Goal: Task Accomplishment & Management: Use online tool/utility

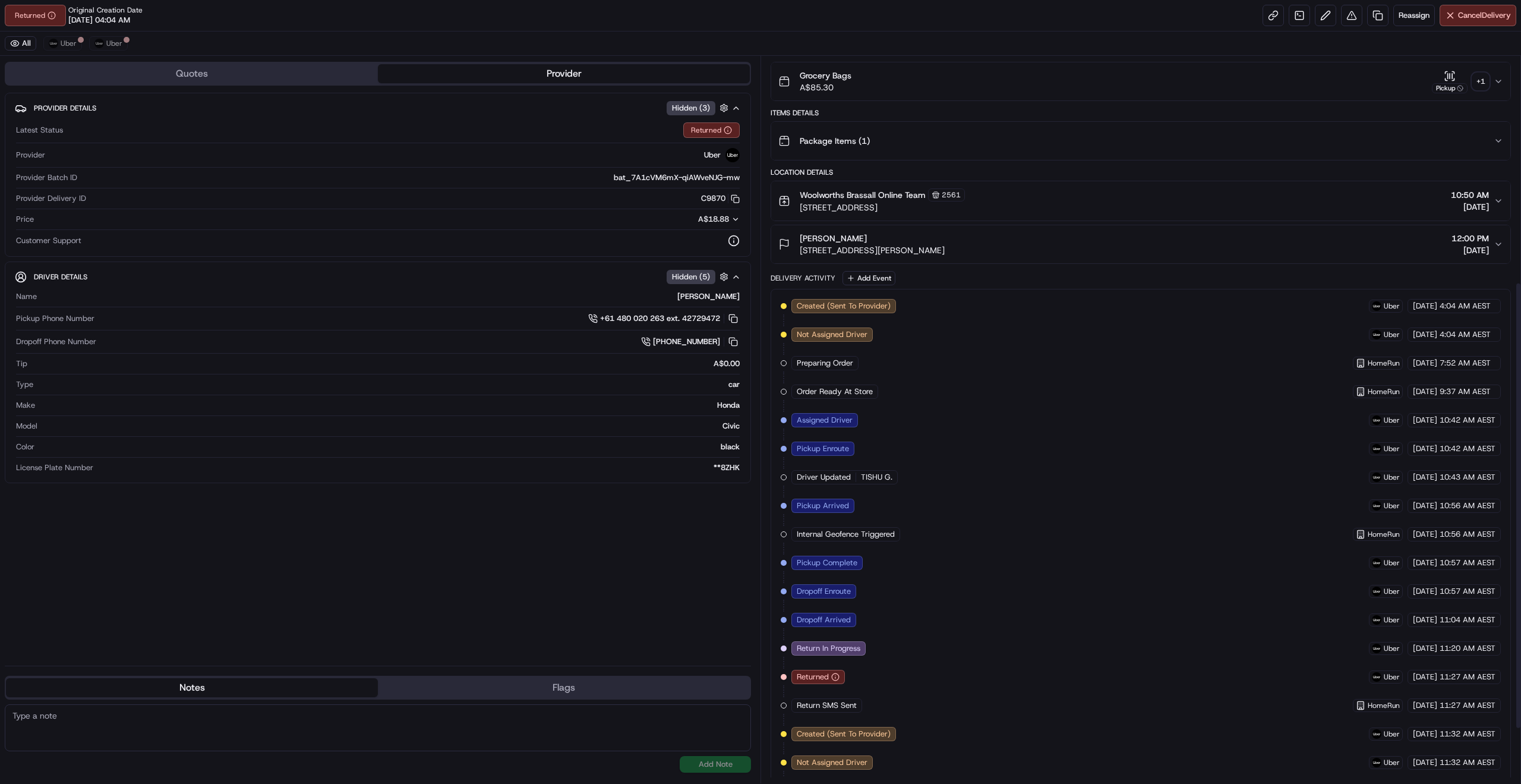
scroll to position [39, 0]
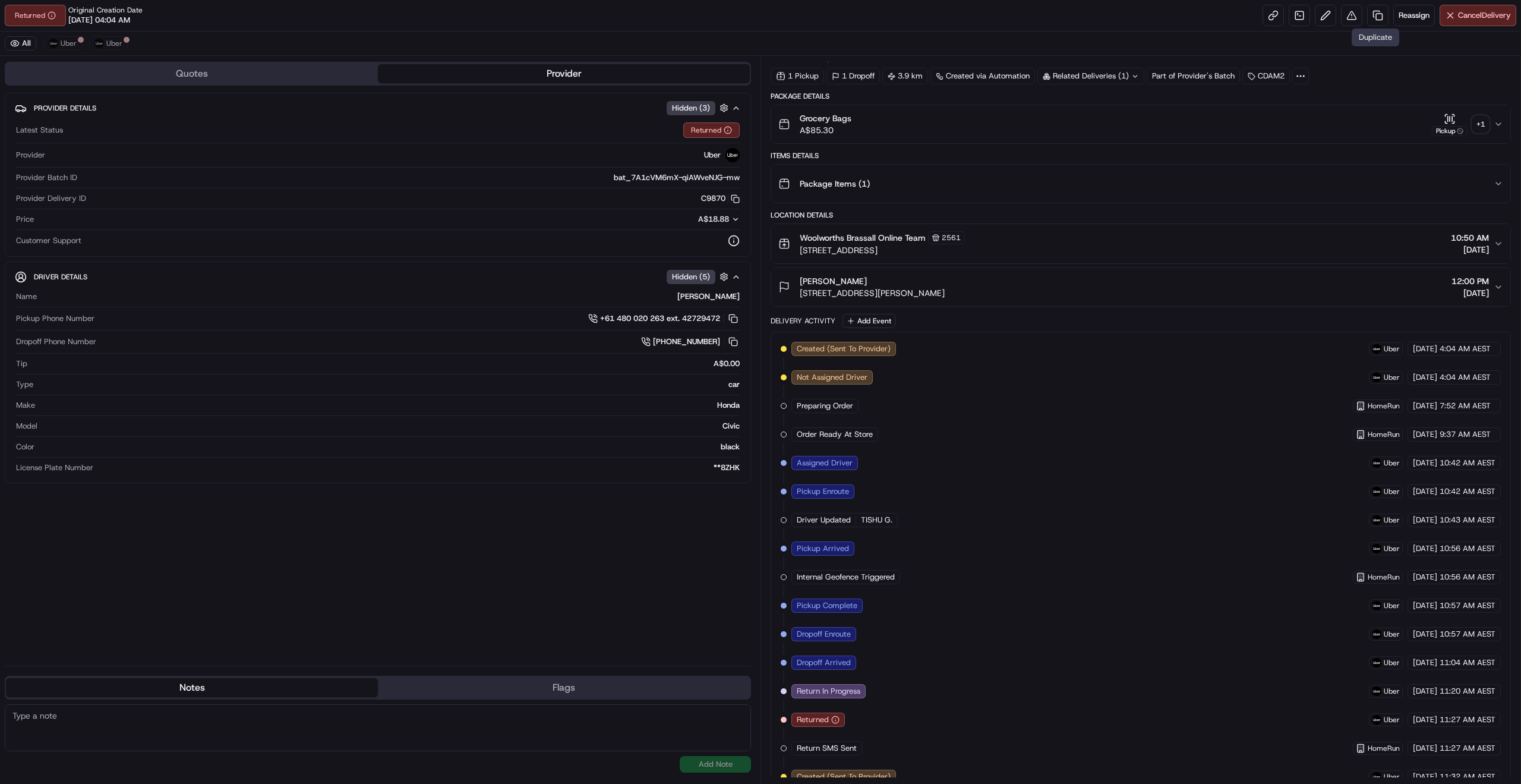
click at [1388, 18] on div "Reassign Cancel Delivery" at bounding box center [1389, 16] width 253 height 22
click at [1402, 18] on span "Reassign" at bounding box center [1414, 15] width 31 height 11
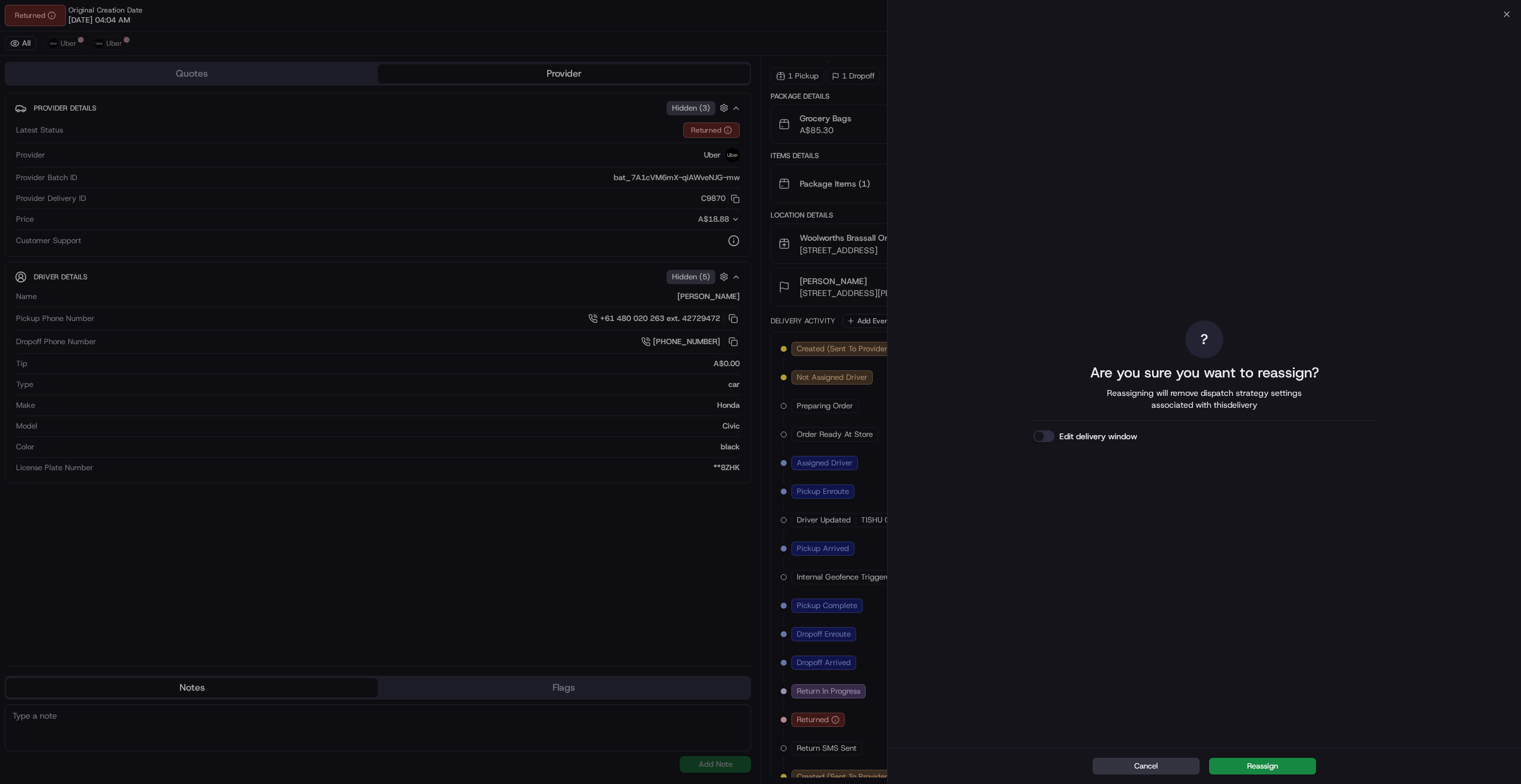
click at [1172, 759] on button "Cancel" at bounding box center [1147, 766] width 107 height 17
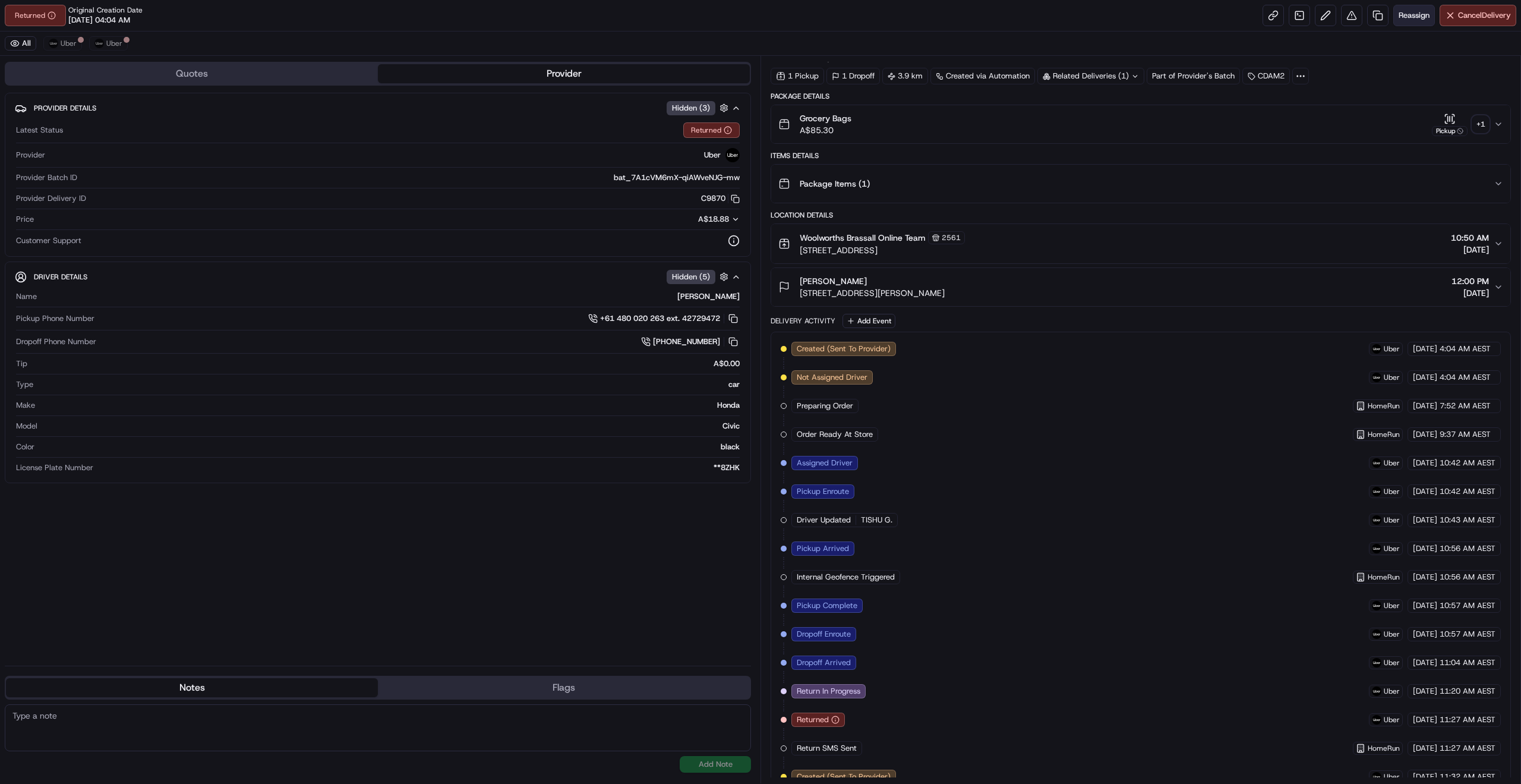
click at [1415, 6] on button "Reassign" at bounding box center [1414, 16] width 41 height 22
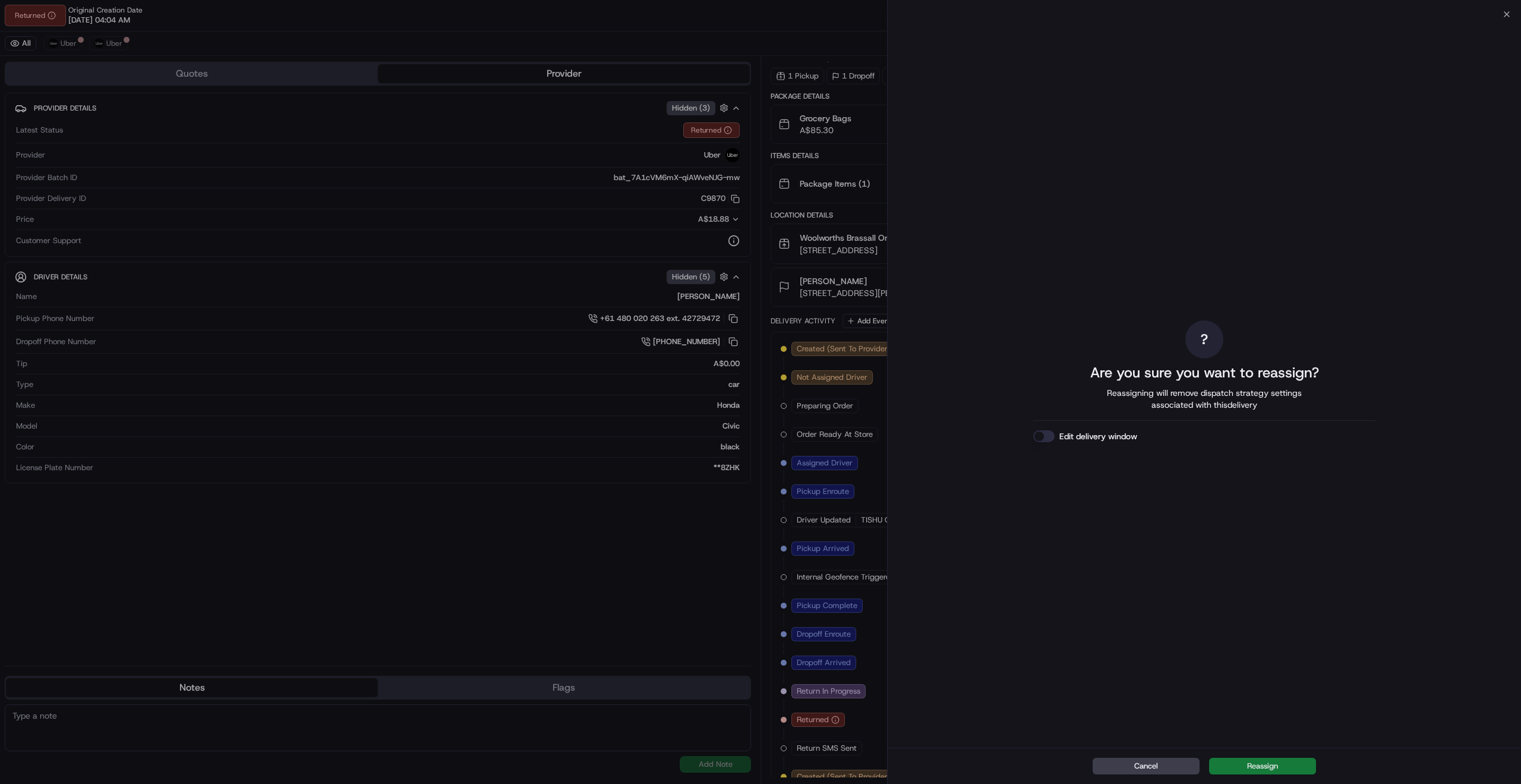
click at [1271, 759] on button "Reassign" at bounding box center [1263, 766] width 107 height 17
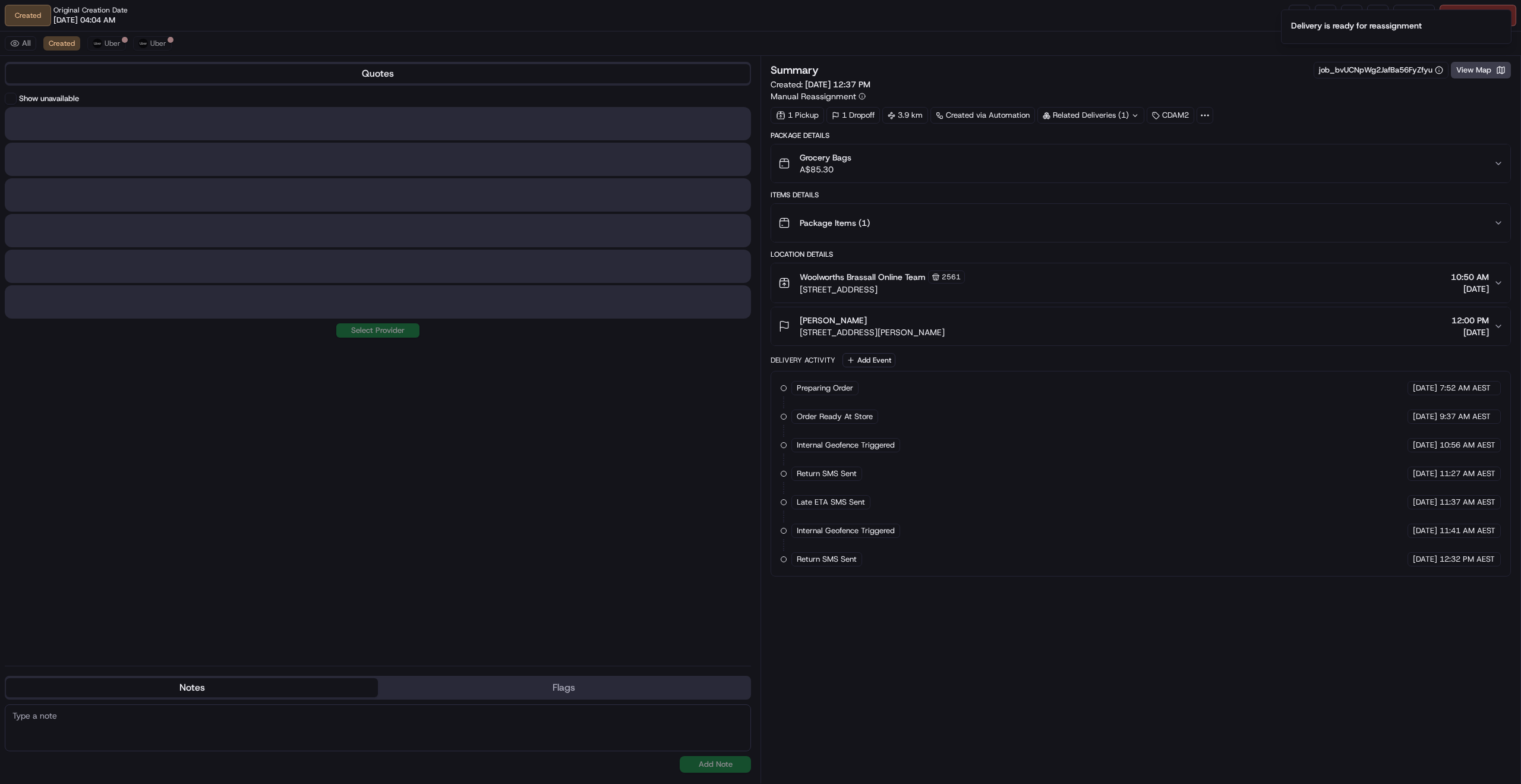
scroll to position [0, 0]
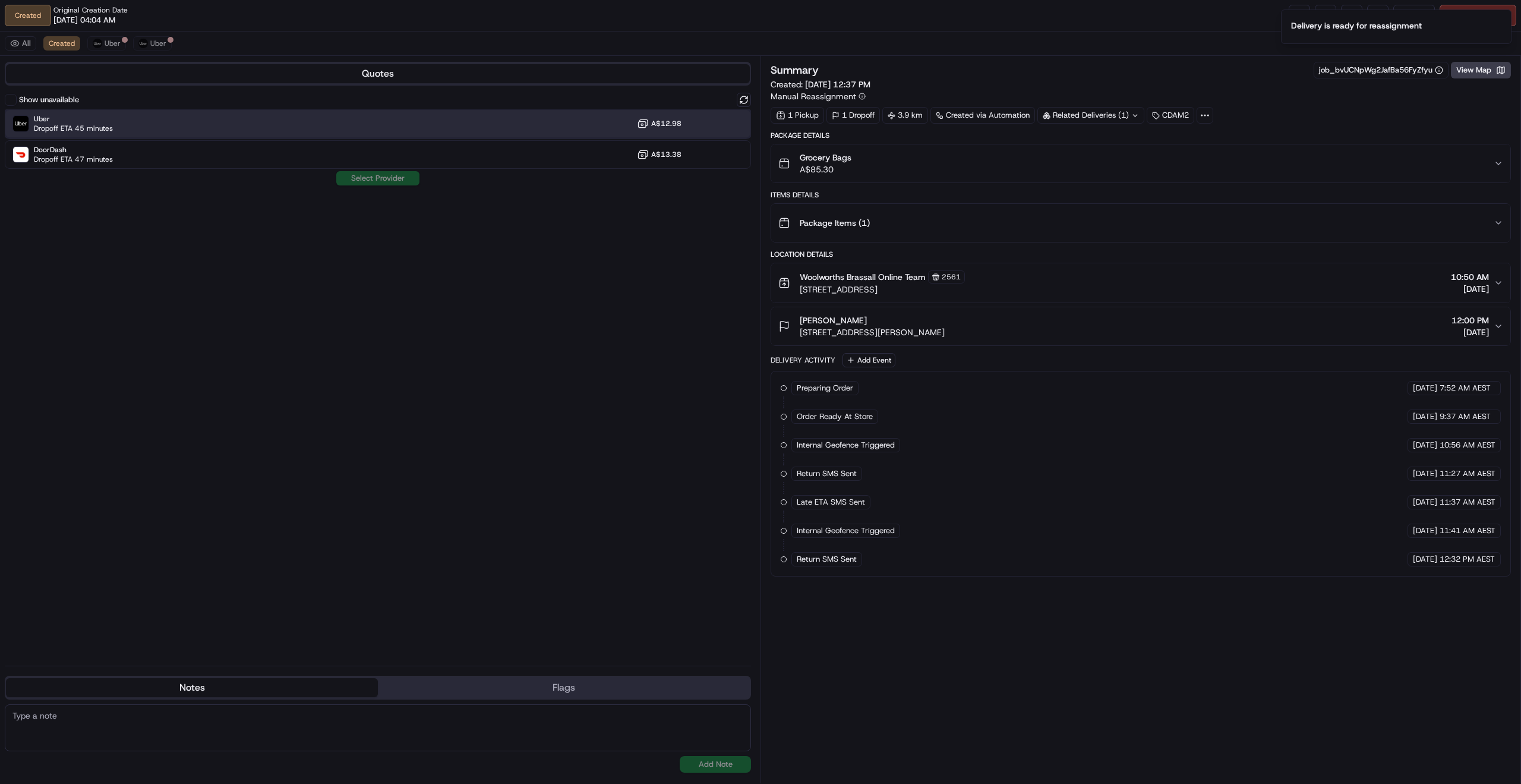
click at [196, 119] on div "Uber Dropoff ETA 45 minutes A$12.98" at bounding box center [378, 123] width 746 height 28
click at [393, 181] on button "Assign Provider" at bounding box center [378, 178] width 85 height 14
